Goal: Task Accomplishment & Management: Complete application form

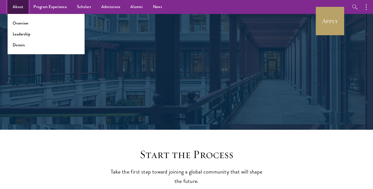
click at [16, 11] on link "About" at bounding box center [18, 7] width 21 height 14
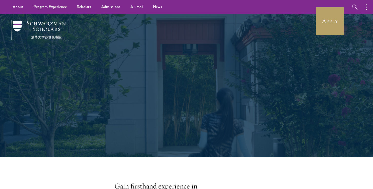
click at [34, 26] on img at bounding box center [39, 30] width 53 height 18
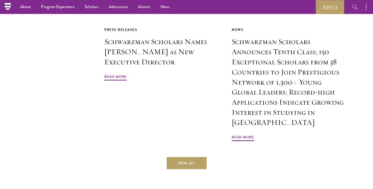
scroll to position [1115, 0]
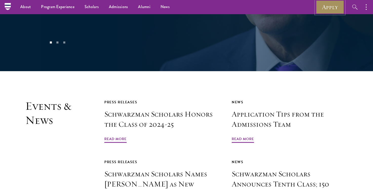
click at [332, 2] on link "Apply" at bounding box center [330, 7] width 28 height 14
